Goal: Task Accomplishment & Management: Manage account settings

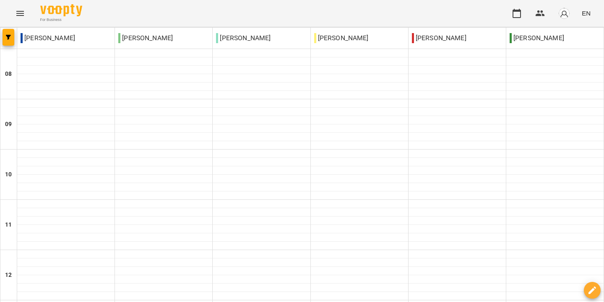
scroll to position [557, 0]
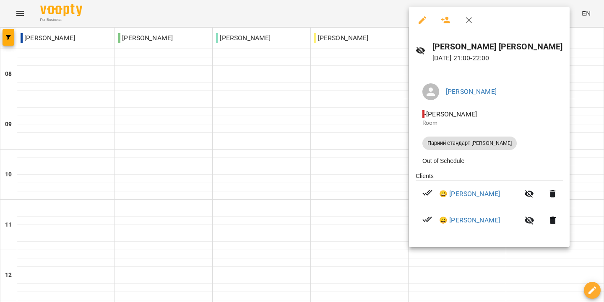
click at [262, 260] on div at bounding box center [302, 151] width 604 height 302
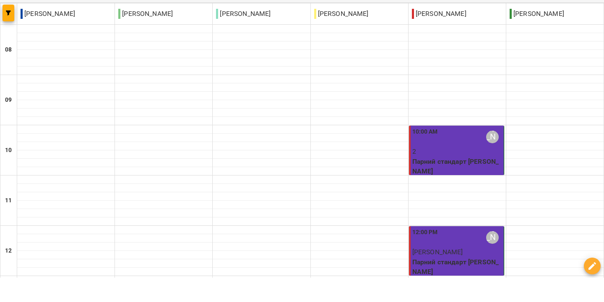
scroll to position [125, 0]
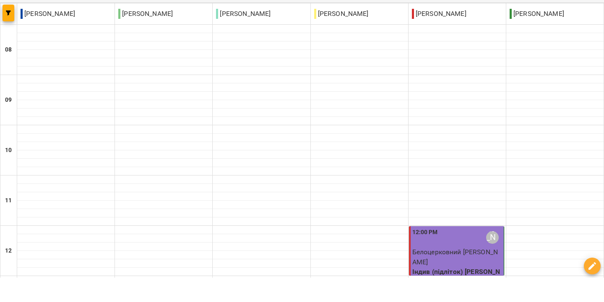
type input "**********"
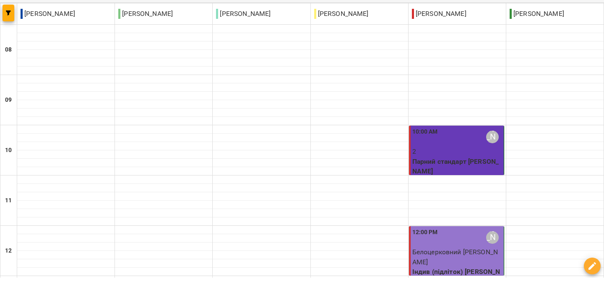
scroll to position [451, 0]
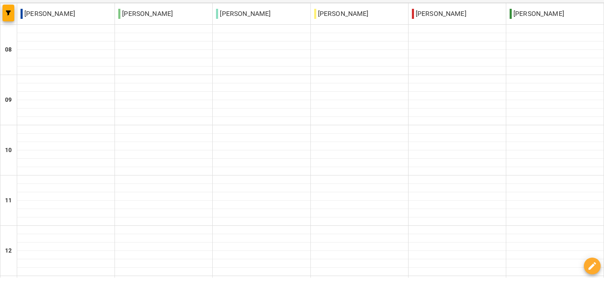
scroll to position [351, 0]
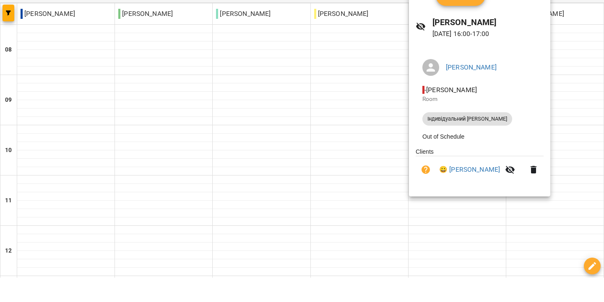
click at [453, 10] on button "Confirm" at bounding box center [460, 20] width 49 height 20
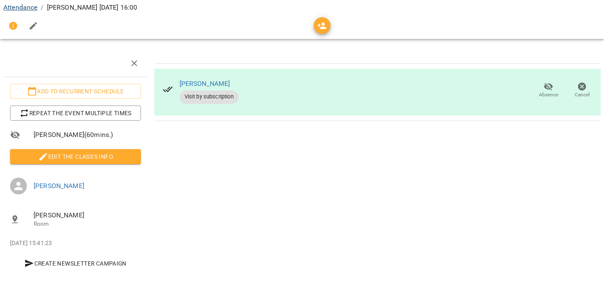
click at [18, 28] on link "Attendance" at bounding box center [20, 32] width 34 height 8
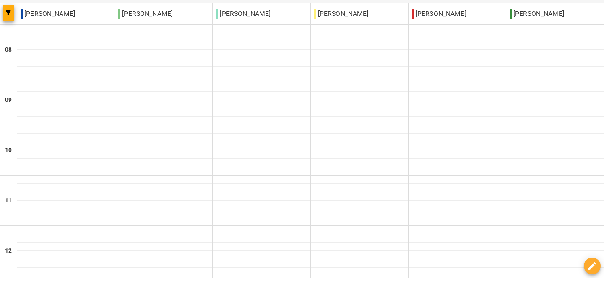
scroll to position [557, 0]
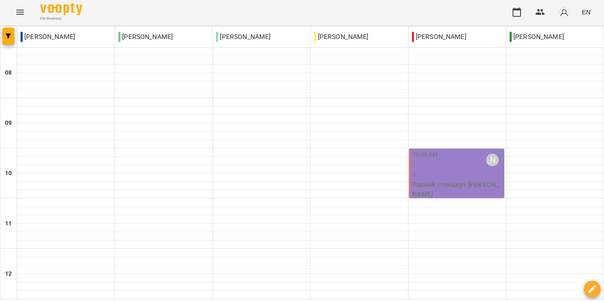
click at [427, 161] on div "10:00 AM" at bounding box center [425, 161] width 26 height 19
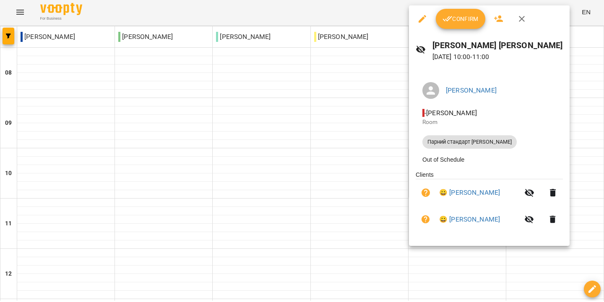
click at [458, 21] on span "Confirm" at bounding box center [460, 20] width 36 height 10
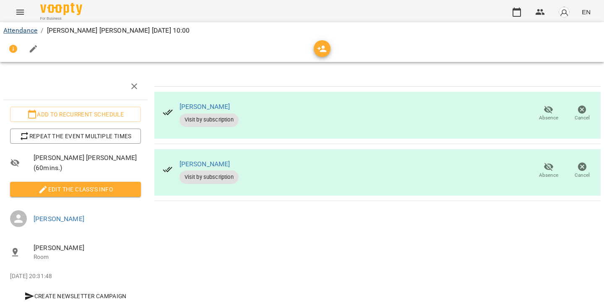
click at [27, 29] on link "Attendance" at bounding box center [20, 32] width 34 height 8
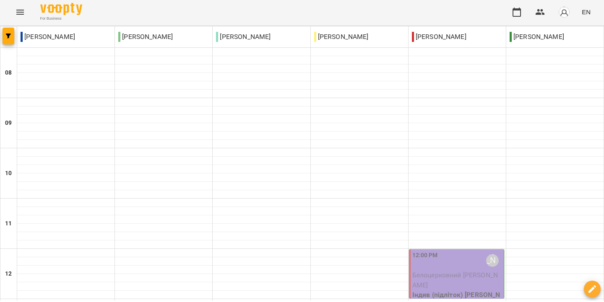
scroll to position [101, 0]
click at [453, 291] on p "Індив (підліток) [PERSON_NAME]" at bounding box center [457, 301] width 90 height 20
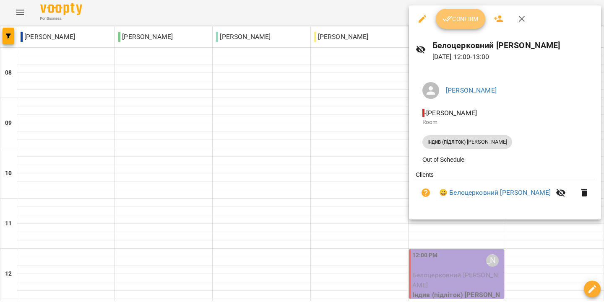
click at [449, 18] on icon "button" at bounding box center [447, 20] width 10 height 10
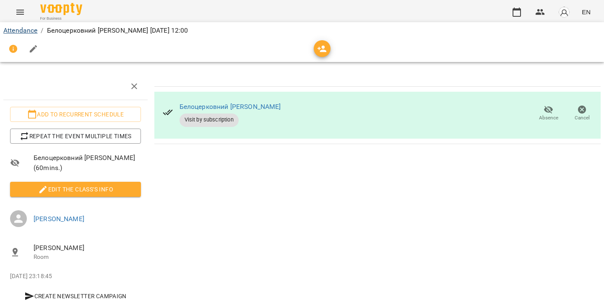
click at [27, 29] on link "Attendance" at bounding box center [20, 32] width 34 height 8
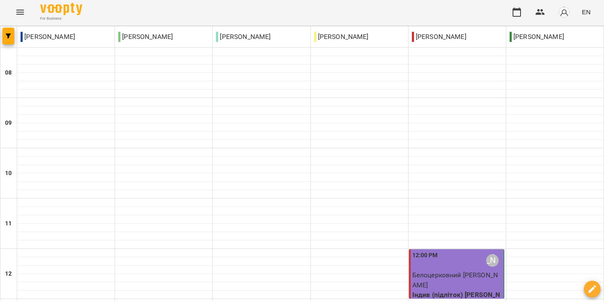
scroll to position [337, 0]
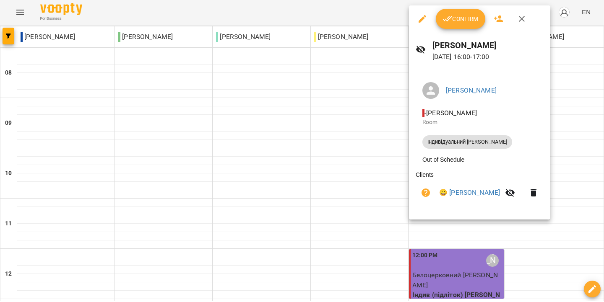
click at [452, 19] on icon "button" at bounding box center [447, 20] width 10 height 10
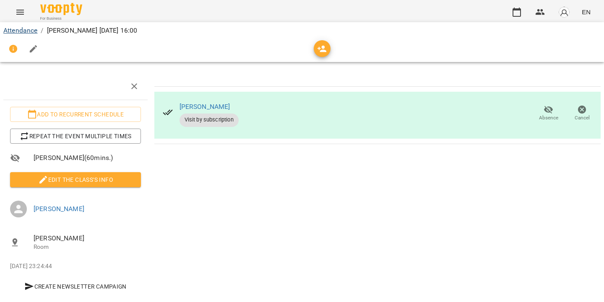
click at [25, 30] on link "Attendance" at bounding box center [20, 32] width 34 height 8
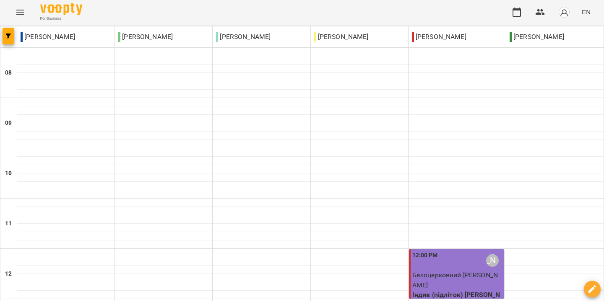
scroll to position [529, 0]
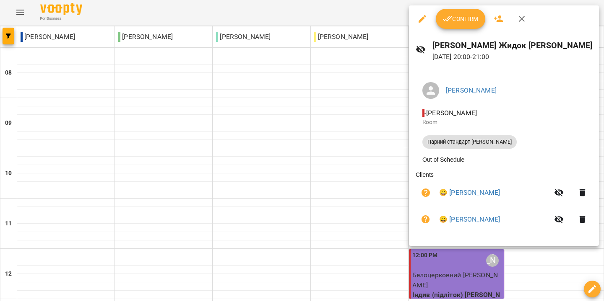
click at [445, 23] on icon "button" at bounding box center [447, 20] width 10 height 10
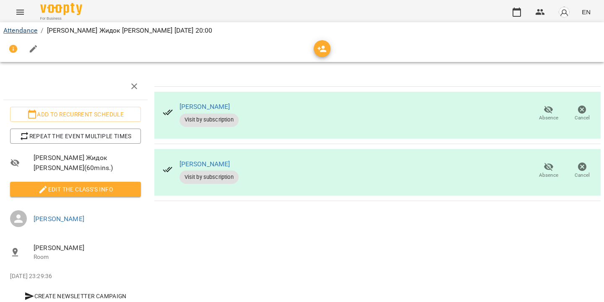
click at [20, 31] on link "Attendance" at bounding box center [20, 32] width 34 height 8
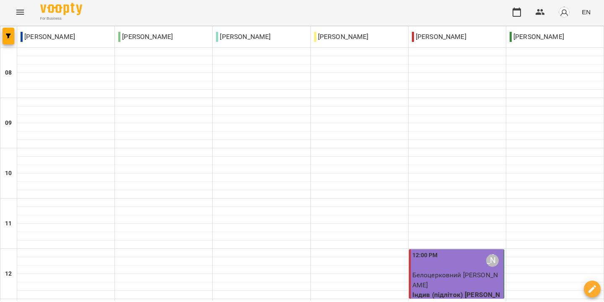
scroll to position [557, 0]
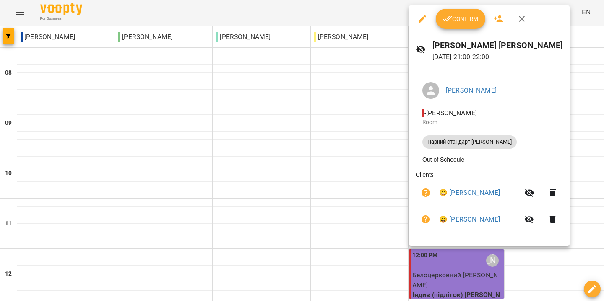
click at [449, 23] on icon "button" at bounding box center [447, 20] width 10 height 10
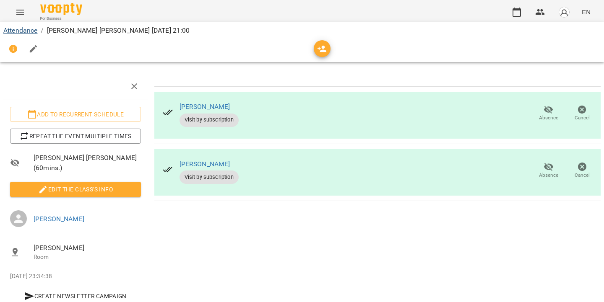
click at [15, 29] on link "Attendance" at bounding box center [20, 32] width 34 height 8
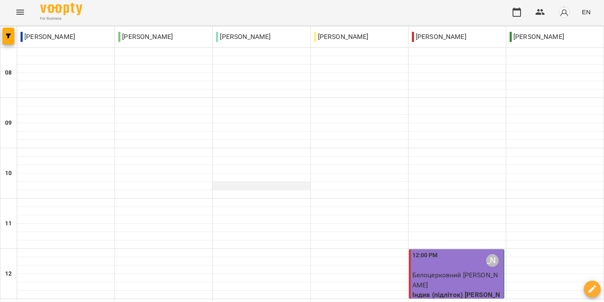
scroll to position [557, 0]
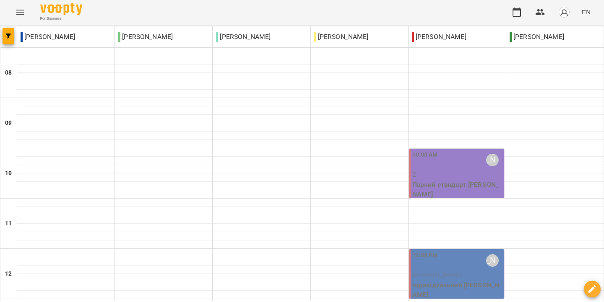
scroll to position [25, 0]
click at [439, 152] on div "10:00 AM [PERSON_NAME]" at bounding box center [457, 161] width 90 height 19
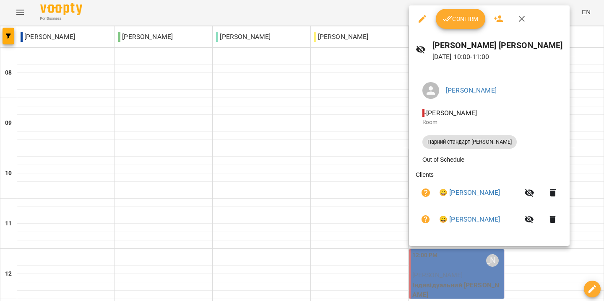
click at [447, 19] on icon "button" at bounding box center [447, 20] width 10 height 10
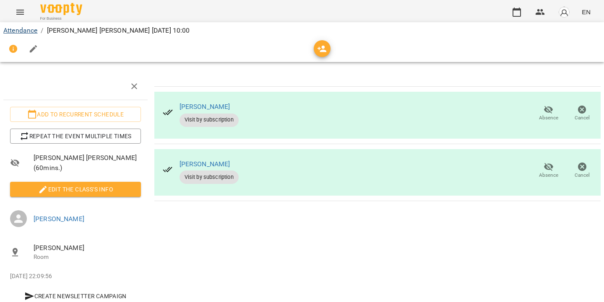
click at [13, 31] on link "Attendance" at bounding box center [20, 32] width 34 height 8
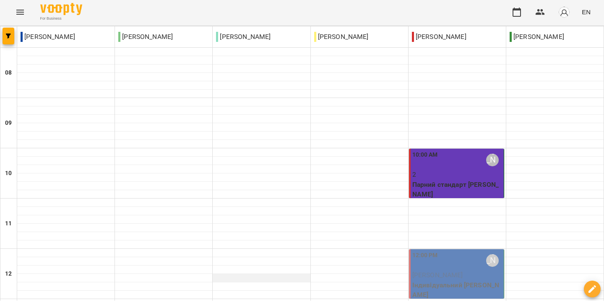
scroll to position [52, 0]
click at [459, 273] on span "[PERSON_NAME]" at bounding box center [437, 277] width 51 height 8
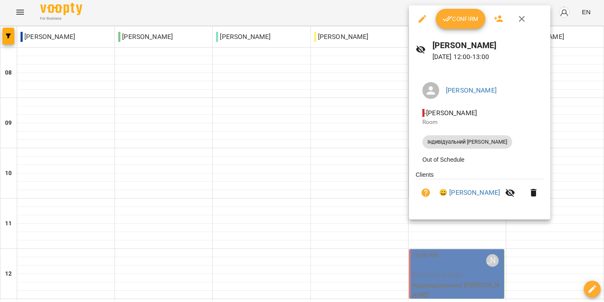
click at [456, 25] on button "Confirm" at bounding box center [460, 20] width 49 height 20
